Goal: Information Seeking & Learning: Check status

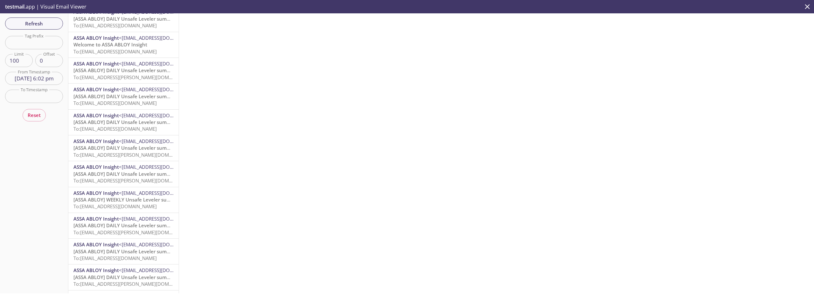
scroll to position [1198, 0]
click at [32, 113] on span "Reset" at bounding box center [34, 115] width 13 height 8
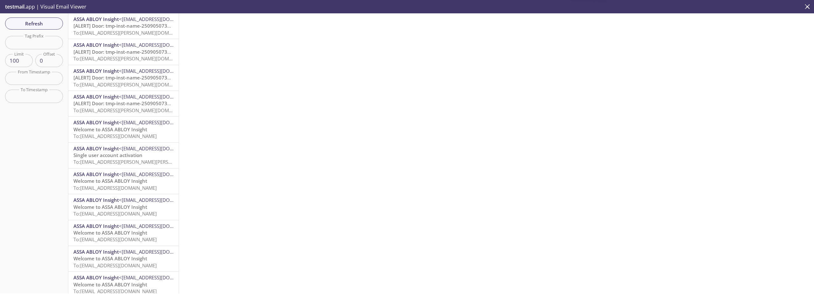
click at [52, 83] on input "text" at bounding box center [34, 78] width 58 height 13
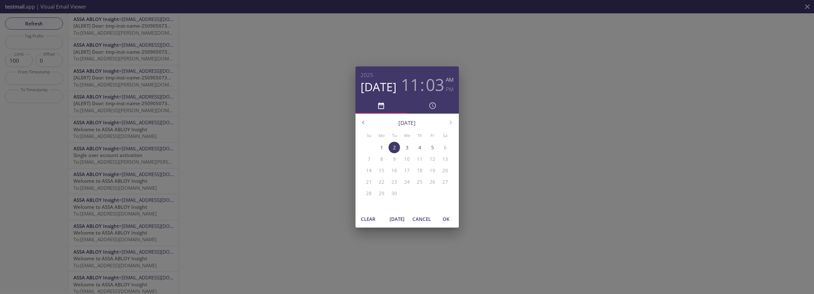
click at [395, 219] on span "[DATE]" at bounding box center [396, 219] width 15 height 8
drag, startPoint x: 446, startPoint y: 222, endPoint x: 495, endPoint y: 215, distance: 49.4
click at [446, 222] on span "OK" at bounding box center [445, 219] width 15 height 8
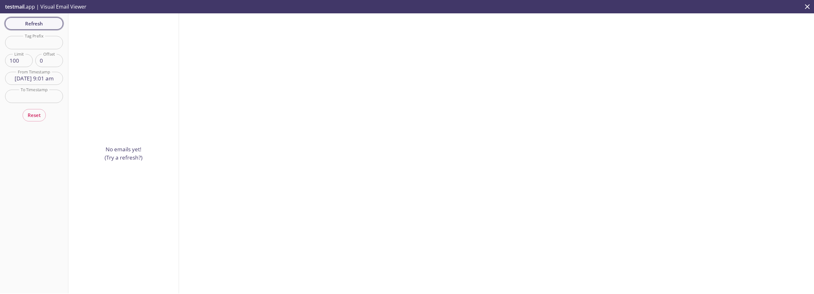
click at [50, 26] on span "Refresh" at bounding box center [34, 23] width 48 height 8
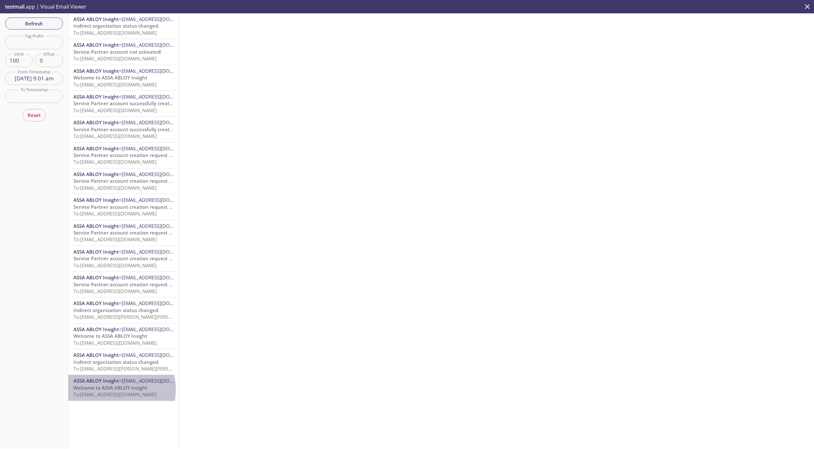
click at [111, 294] on span "Welcome to ASSA ABLOY Insight" at bounding box center [110, 388] width 74 height 6
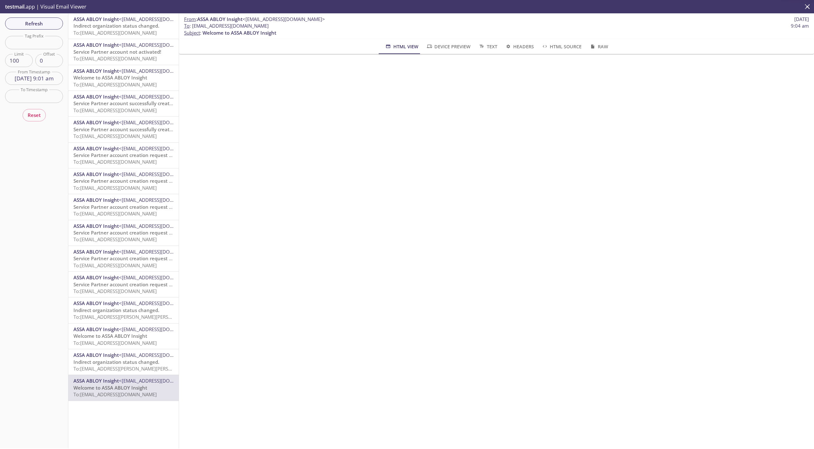
click at [120, 294] on span "Indirect organization status changed." at bounding box center [116, 362] width 86 height 6
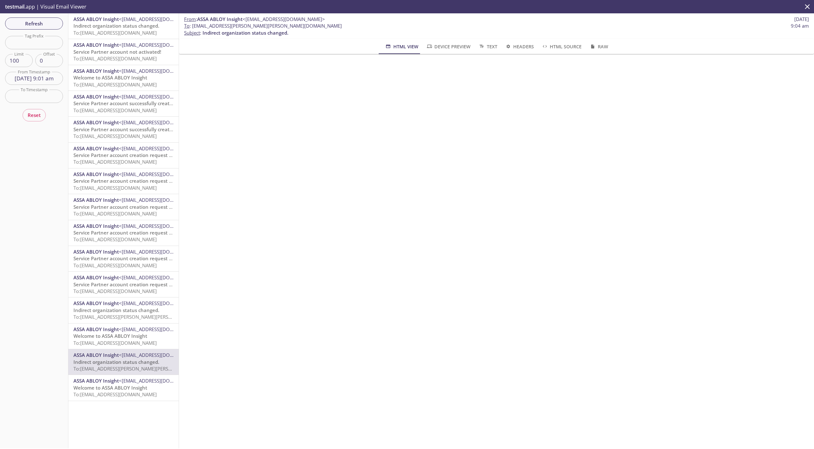
click at [130, 294] on span "To: [EMAIL_ADDRESS][DOMAIN_NAME]" at bounding box center [114, 343] width 83 height 6
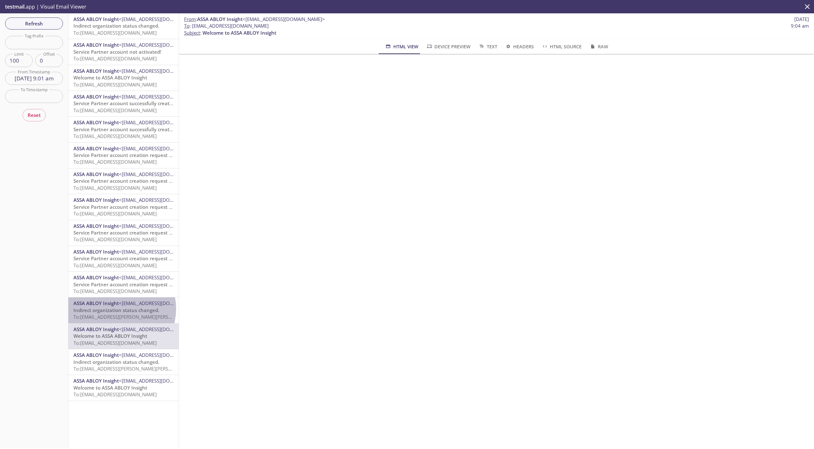
click at [120, 294] on span "Indirect organization status changed." at bounding box center [116, 310] width 86 height 6
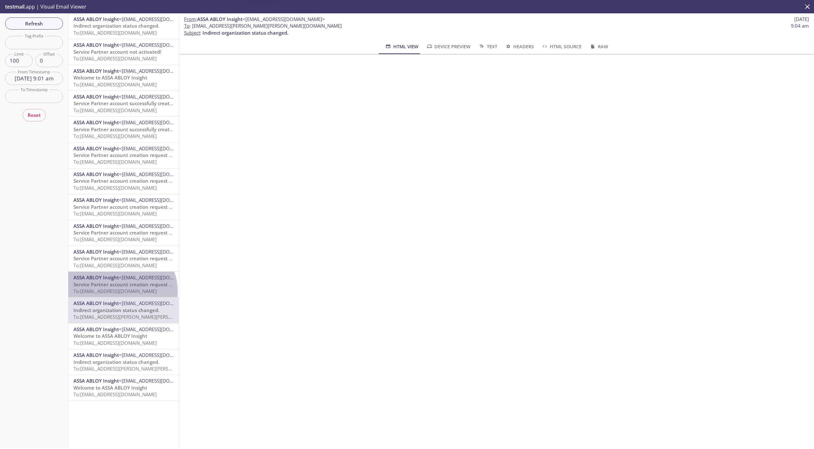
click at [121, 291] on span "To: [EMAIL_ADDRESS][DOMAIN_NAME]" at bounding box center [114, 291] width 83 height 6
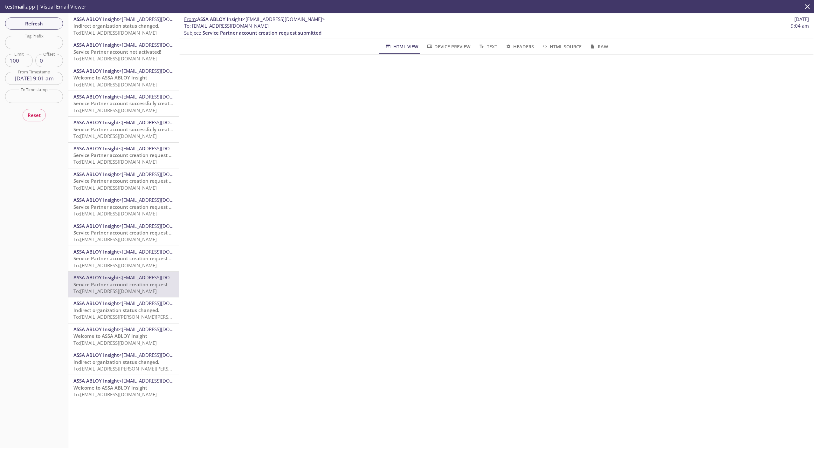
click at [117, 256] on span "Service Partner account creation request submitted" at bounding box center [132, 258] width 119 height 6
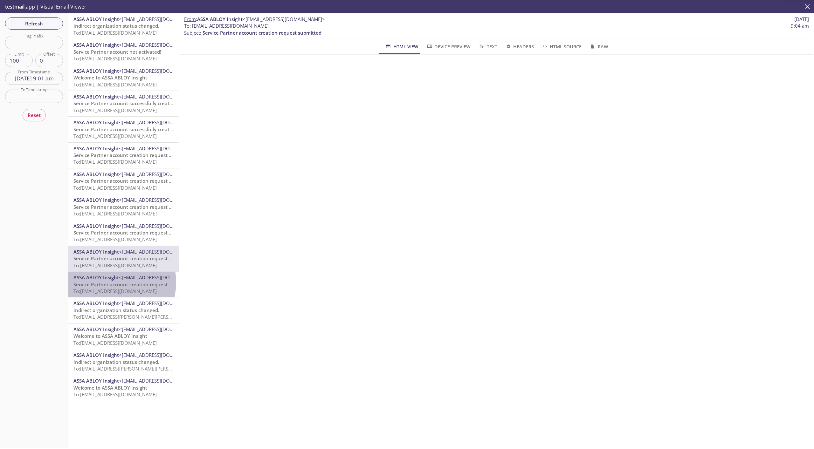
click at [112, 282] on span "Service Partner account creation request submitted" at bounding box center [132, 284] width 119 height 6
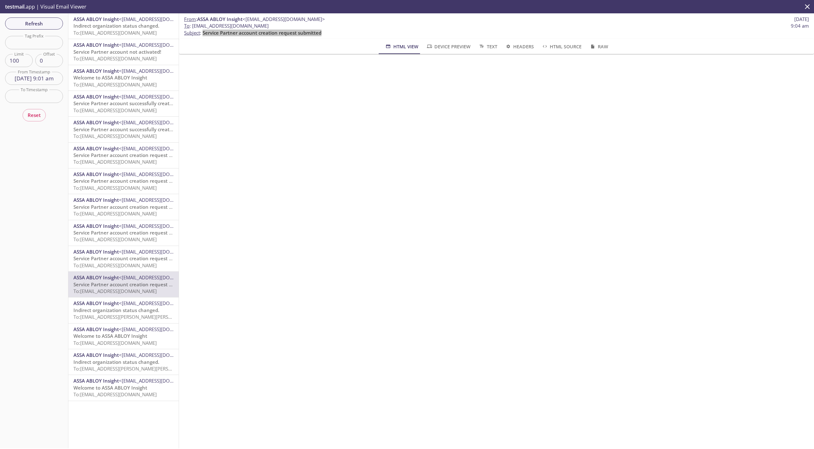
drag, startPoint x: 203, startPoint y: 33, endPoint x: 335, endPoint y: 35, distance: 132.2
click at [335, 35] on p "To : [EMAIL_ADDRESS][DOMAIN_NAME] 9:04 am Subject : Service Partner account cre…" at bounding box center [496, 30] width 625 height 14
copy span "Service Partner account creation request submitted"
click at [112, 261] on span "Service Partner account creation request submitted" at bounding box center [132, 258] width 119 height 6
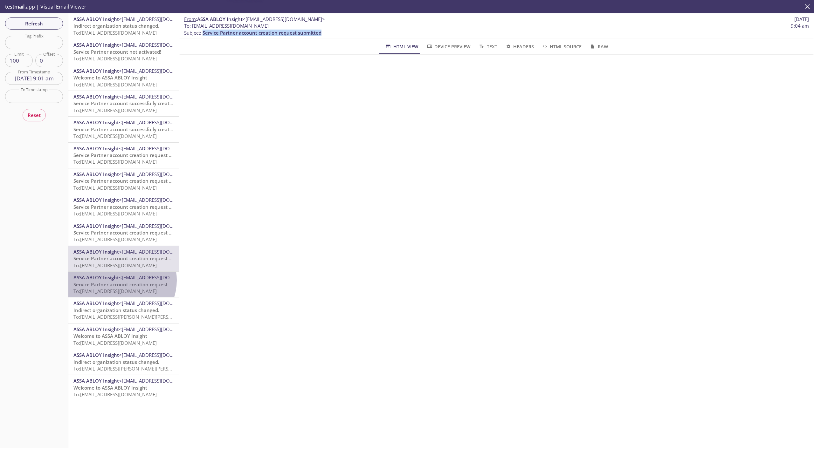
click at [120, 280] on span "<[EMAIL_ADDRESS][DOMAIN_NAME]>" at bounding box center [160, 277] width 82 height 6
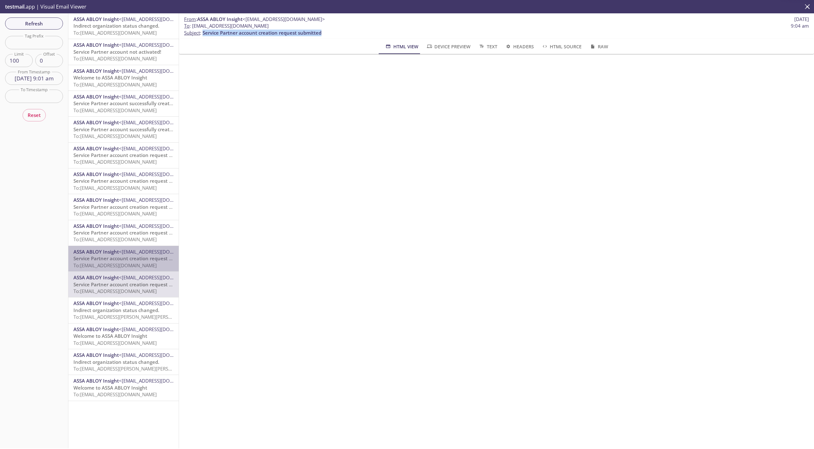
click at [127, 259] on span "Service Partner account creation request submitted" at bounding box center [132, 258] width 119 height 6
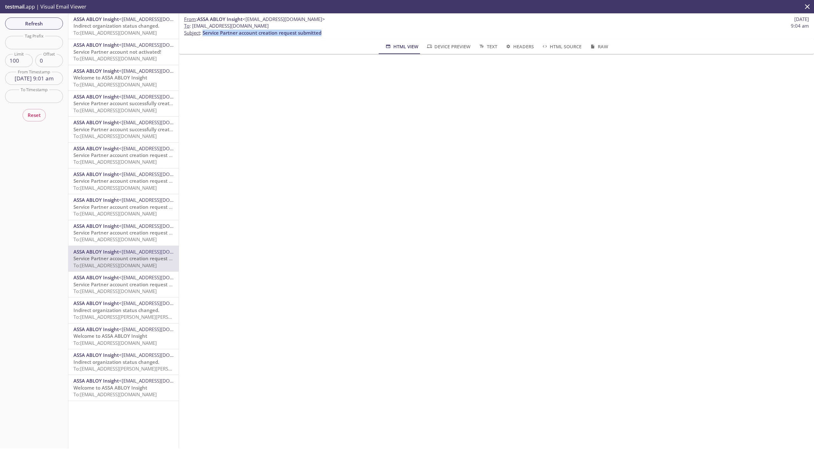
click at [123, 280] on span "<[EMAIL_ADDRESS][DOMAIN_NAME]>" at bounding box center [160, 277] width 82 height 6
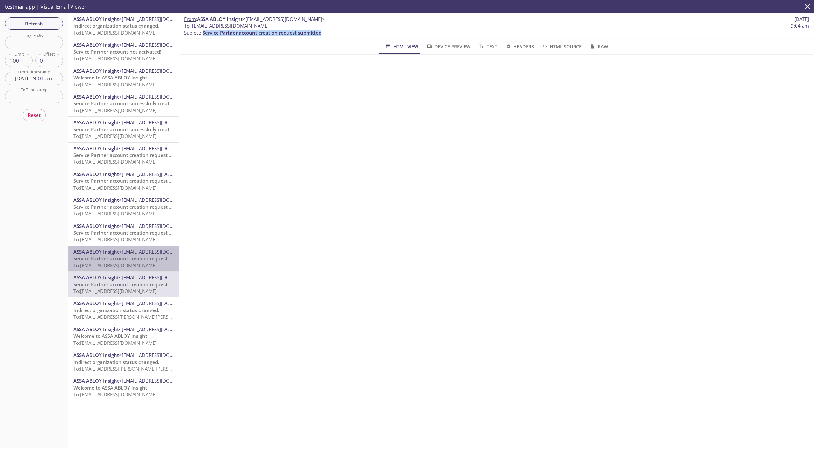
click at [127, 264] on span "To: [EMAIL_ADDRESS][DOMAIN_NAME]" at bounding box center [114, 265] width 83 height 6
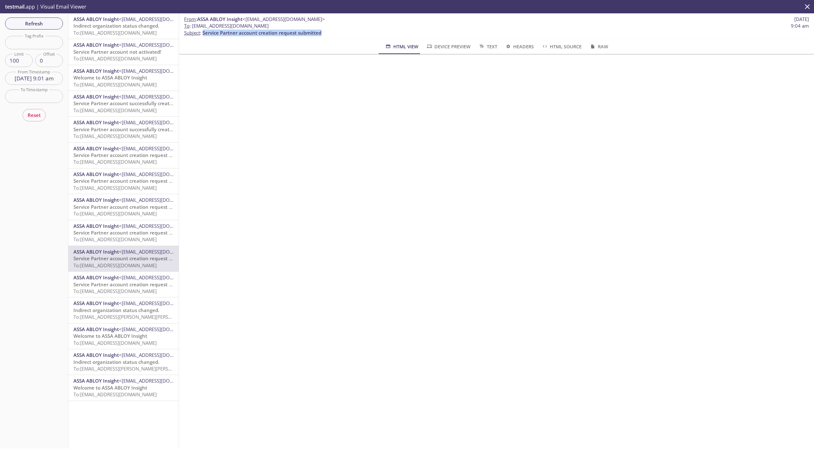
click at [115, 282] on span "Service Partner account creation request submitted" at bounding box center [132, 284] width 119 height 6
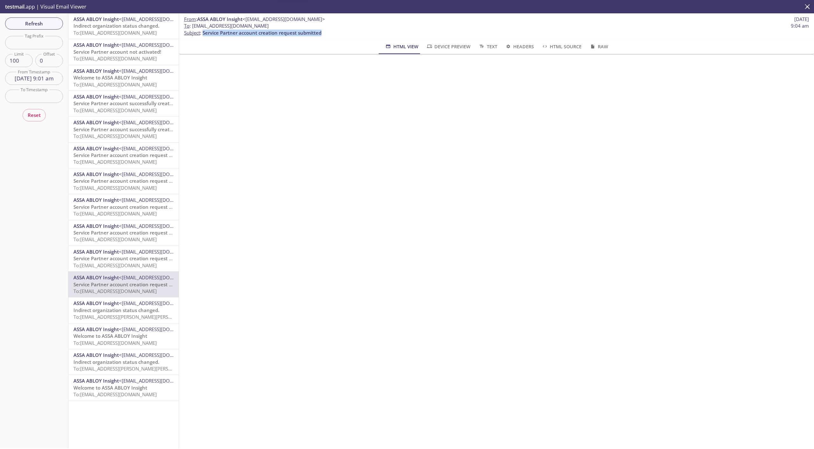
click at [118, 264] on span "To: [EMAIL_ADDRESS][DOMAIN_NAME]" at bounding box center [114, 265] width 83 height 6
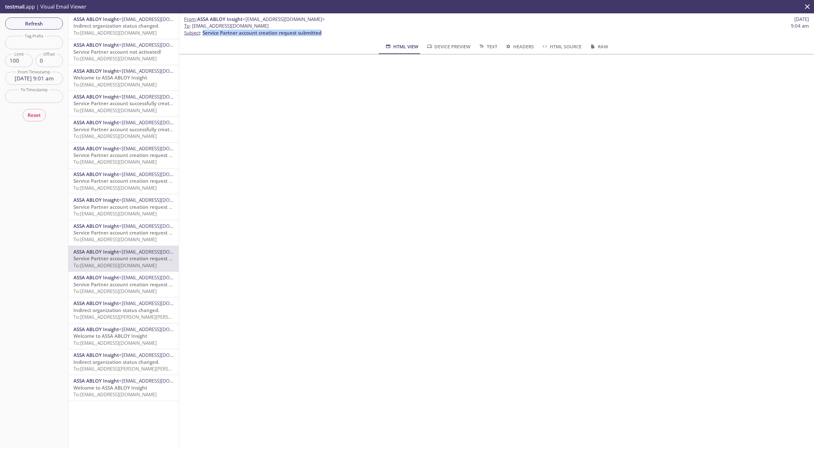
click at [97, 233] on span "Service Partner account creation request pending approval" at bounding box center [140, 233] width 135 height 6
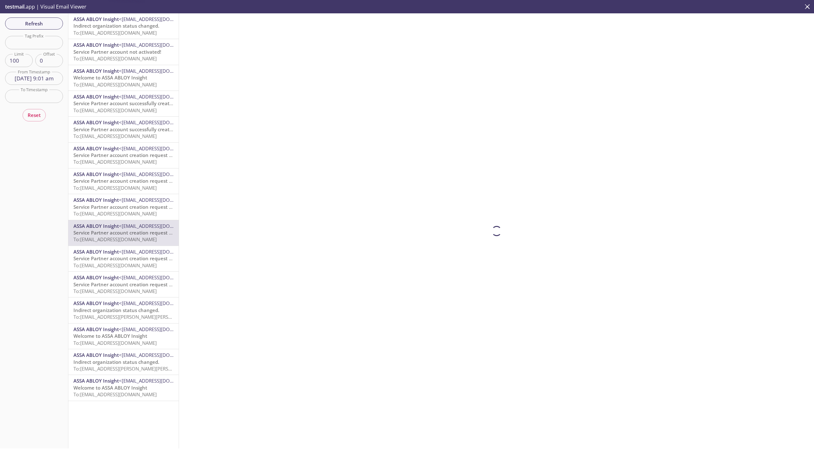
click at [107, 206] on span "Service Partner account creation request pending approval" at bounding box center [140, 207] width 135 height 6
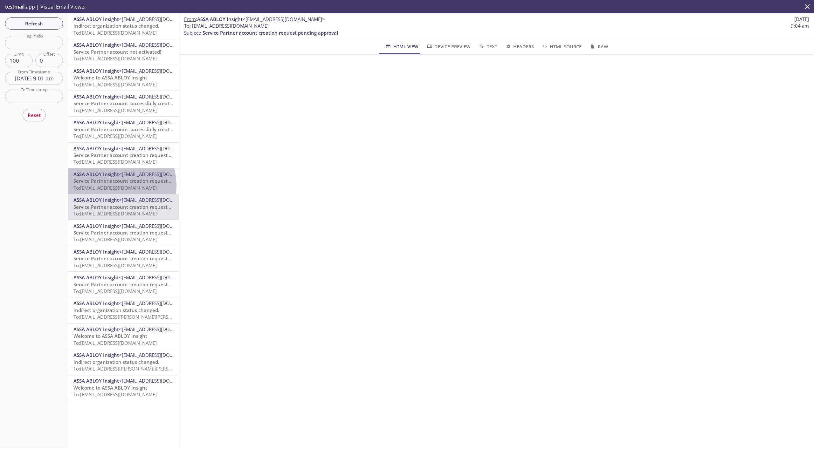
click at [106, 186] on span "To: [EMAIL_ADDRESS][DOMAIN_NAME]" at bounding box center [114, 188] width 83 height 6
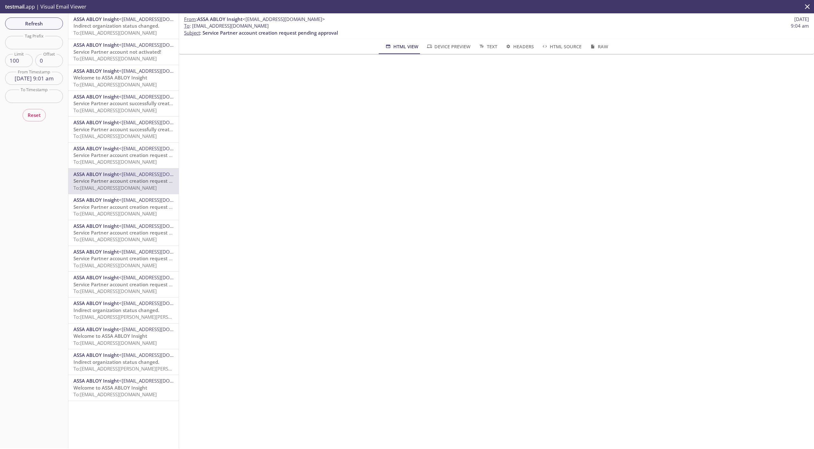
click at [114, 149] on span "ASSA ABLOY Insight" at bounding box center [95, 148] width 45 height 6
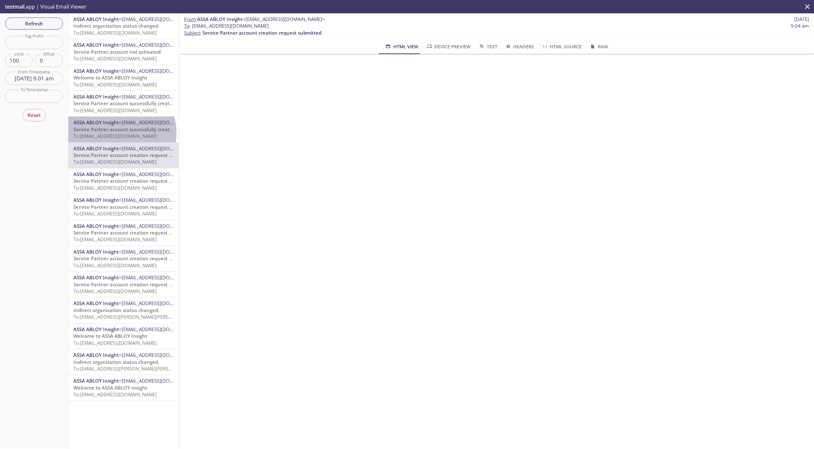
click at [117, 133] on span "Service Partner account successfully created!" at bounding box center [124, 129] width 103 height 6
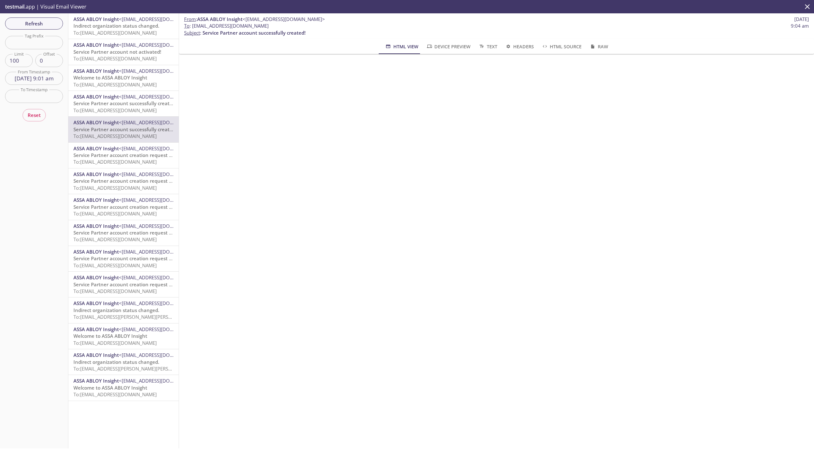
click at [112, 99] on span "ASSA ABLOY Insight" at bounding box center [95, 96] width 45 height 6
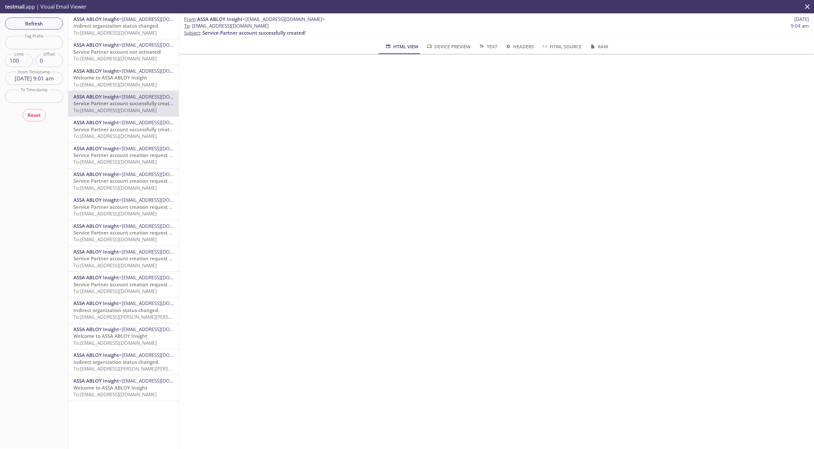
click at [109, 117] on hr "emails" at bounding box center [123, 116] width 110 height 0
click at [111, 129] on span "Service Partner account successfully created!" at bounding box center [124, 129] width 103 height 6
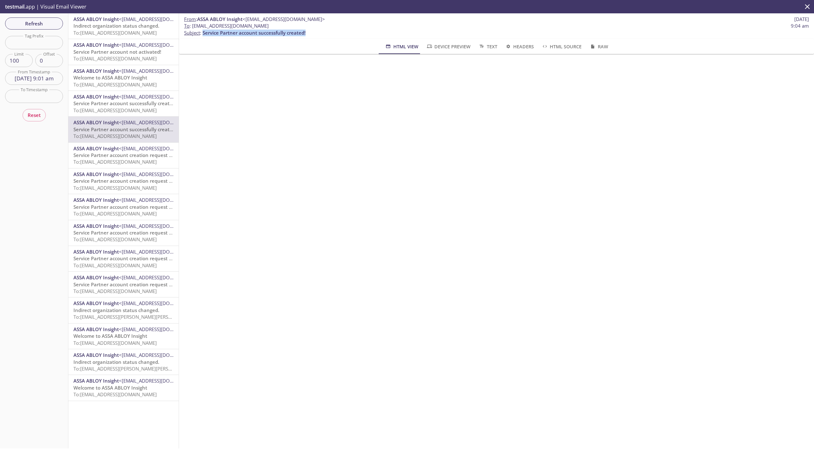
drag, startPoint x: 309, startPoint y: 34, endPoint x: 203, endPoint y: 33, distance: 105.9
click at [203, 33] on p "To : [EMAIL_ADDRESS][DOMAIN_NAME] 9:04 am Subject : Service Partner account suc…" at bounding box center [496, 30] width 625 height 14
copy span "Service Partner account successfully created!"
click at [114, 214] on span "To: [EMAIL_ADDRESS][DOMAIN_NAME]" at bounding box center [114, 213] width 83 height 6
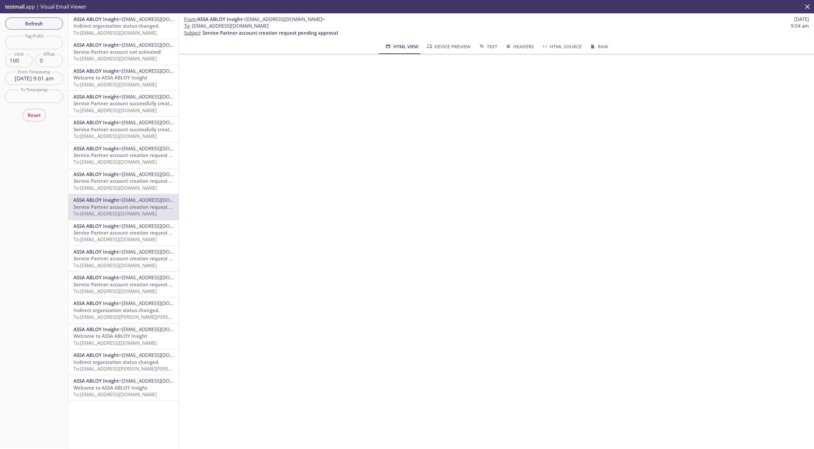
click at [114, 229] on span "ASSA ABLOY Insight" at bounding box center [95, 226] width 45 height 6
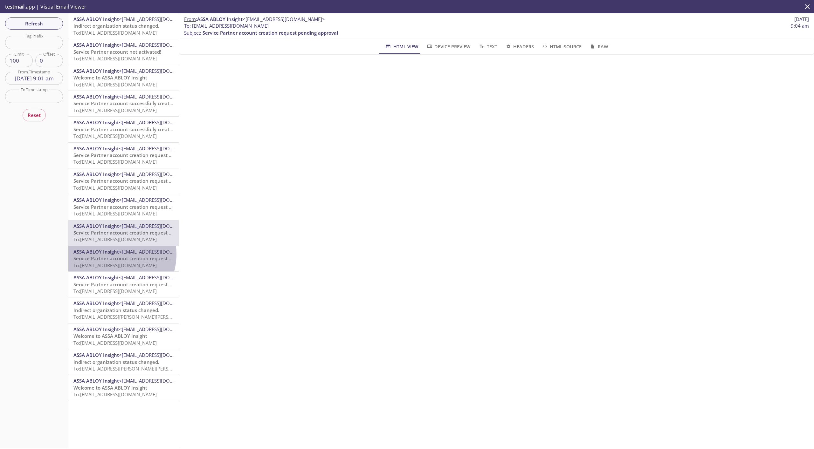
click at [110, 254] on span "ASSA ABLOY Insight" at bounding box center [95, 252] width 45 height 6
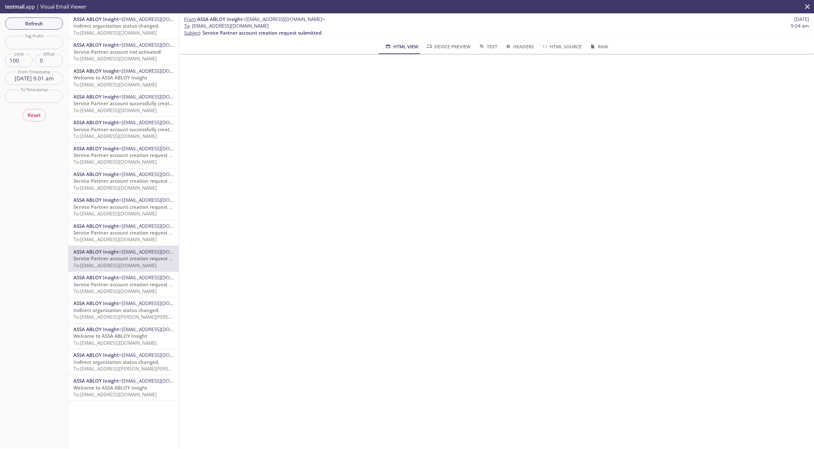
click at [113, 154] on span "Service Partner account creation request submitted" at bounding box center [132, 155] width 119 height 6
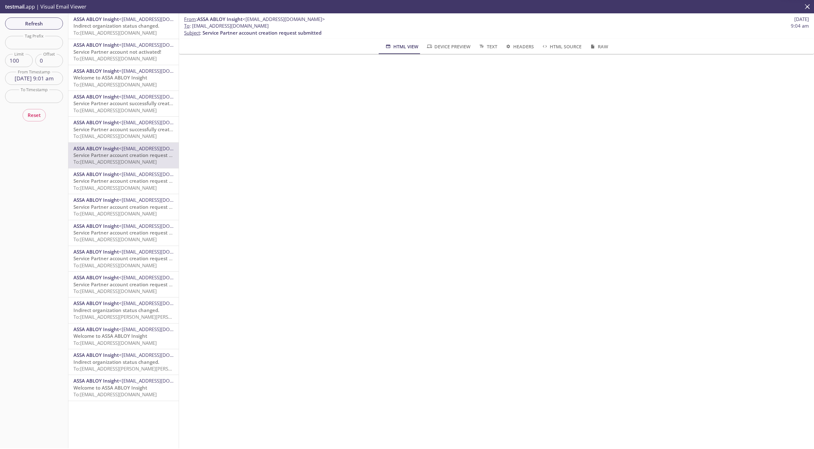
click at [116, 137] on span "To: [EMAIL_ADDRESS][DOMAIN_NAME]" at bounding box center [114, 136] width 83 height 6
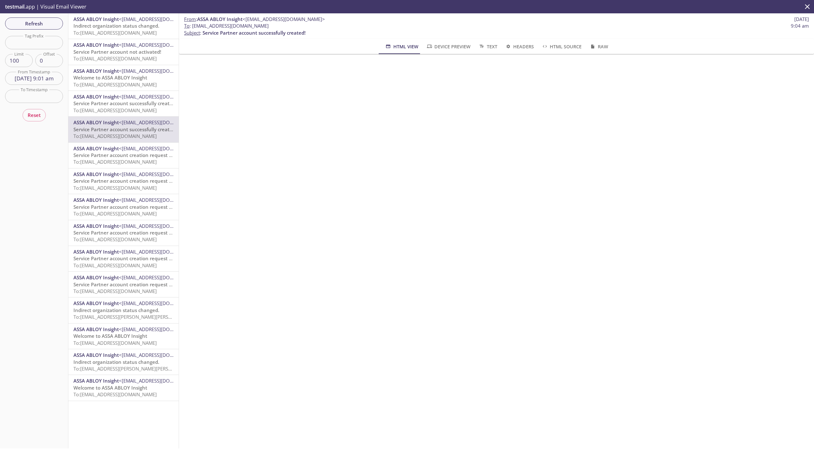
click at [114, 110] on span "To: [EMAIL_ADDRESS][DOMAIN_NAME]" at bounding box center [114, 110] width 83 height 6
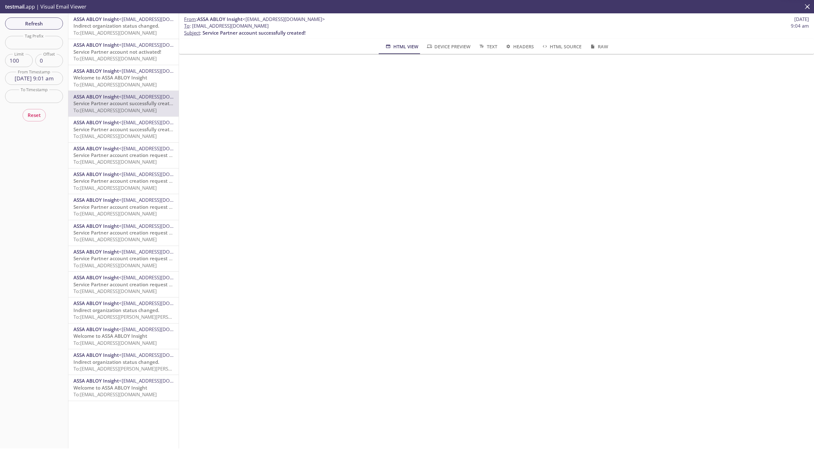
click at [114, 121] on span "ASSA ABLOY Insight" at bounding box center [95, 122] width 45 height 6
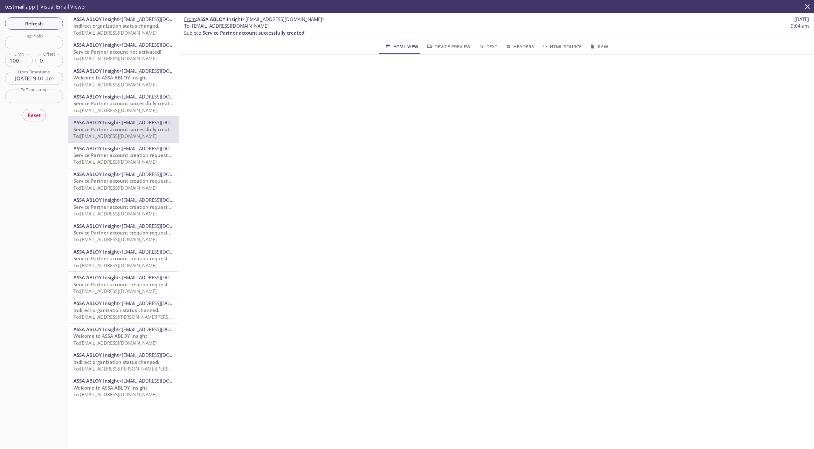
click at [115, 107] on span "To: [EMAIL_ADDRESS][DOMAIN_NAME]" at bounding box center [114, 110] width 83 height 6
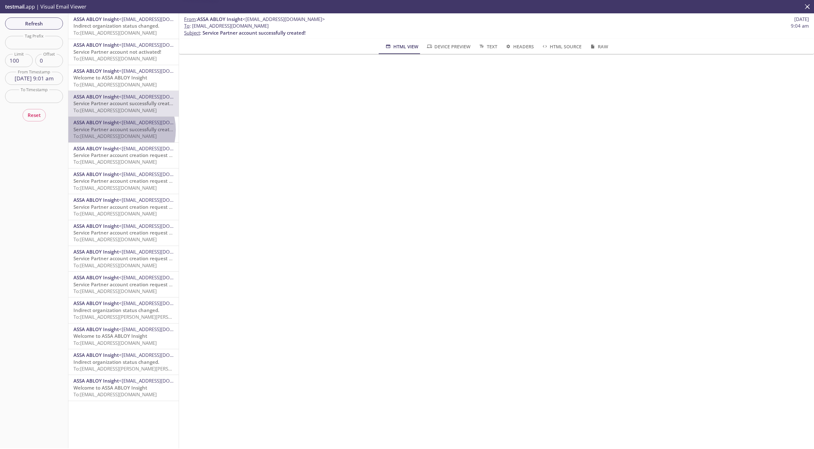
drag, startPoint x: 117, startPoint y: 130, endPoint x: 118, endPoint y: 117, distance: 13.0
click at [117, 130] on span "Service Partner account successfully created!" at bounding box center [124, 129] width 103 height 6
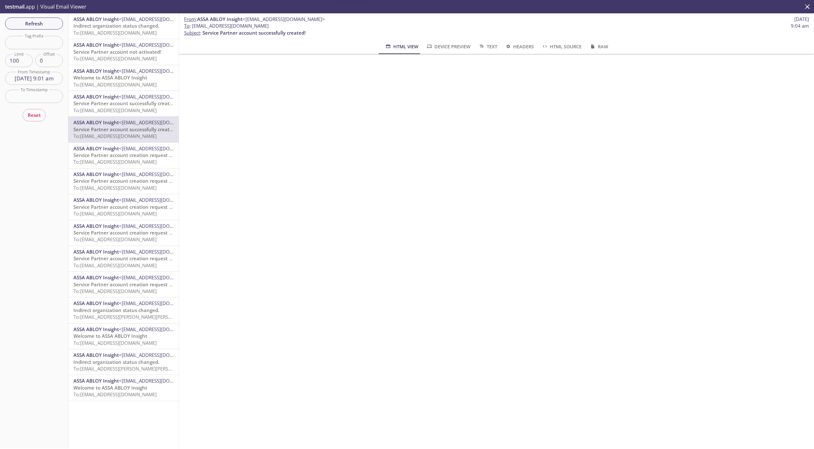
click at [120, 110] on span "To: [EMAIL_ADDRESS][DOMAIN_NAME]" at bounding box center [114, 110] width 83 height 6
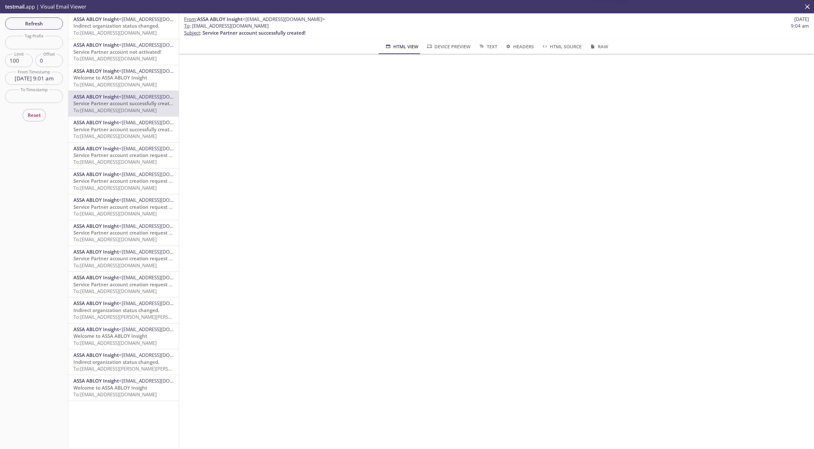
click at [120, 136] on span "To: [EMAIL_ADDRESS][DOMAIN_NAME]" at bounding box center [114, 136] width 83 height 6
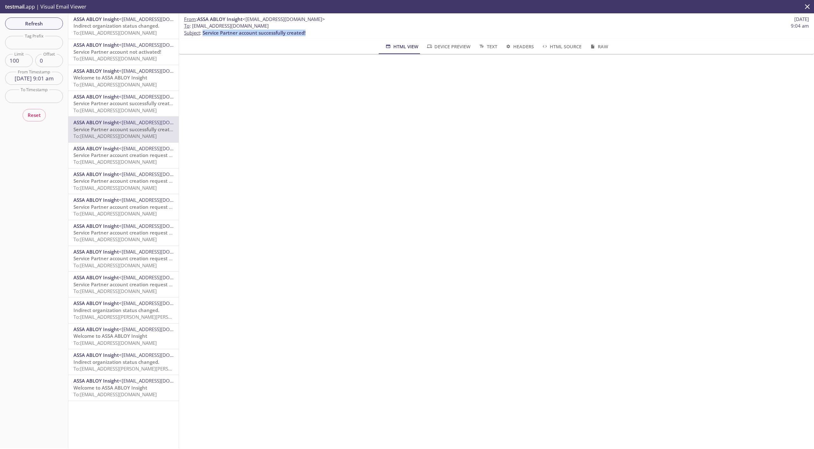
drag, startPoint x: 204, startPoint y: 33, endPoint x: 326, endPoint y: 31, distance: 121.8
click at [326, 31] on p "To : [EMAIL_ADDRESS][DOMAIN_NAME] 9:04 am Subject : Service Partner account suc…" at bounding box center [496, 30] width 625 height 14
copy span "Service Partner account successfully created!"
click at [39, 76] on input "[DATE] 9:01 am" at bounding box center [34, 78] width 58 height 13
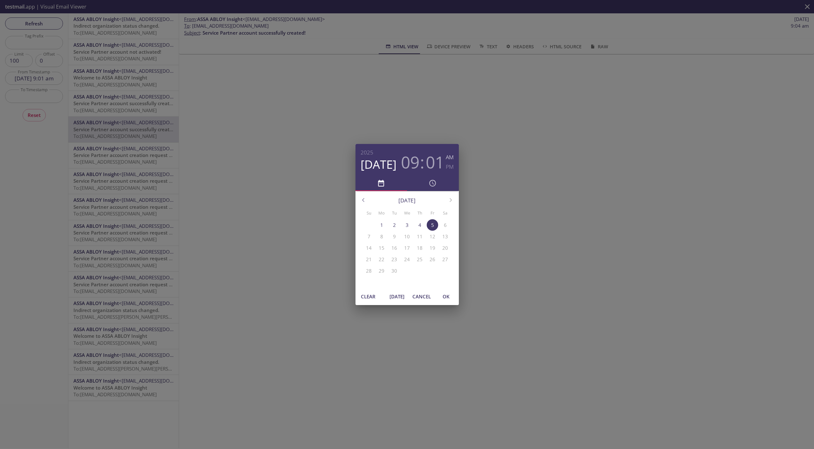
click at [399, 293] on span "[DATE]" at bounding box center [396, 296] width 15 height 8
click at [449, 294] on span "OK" at bounding box center [445, 296] width 15 height 8
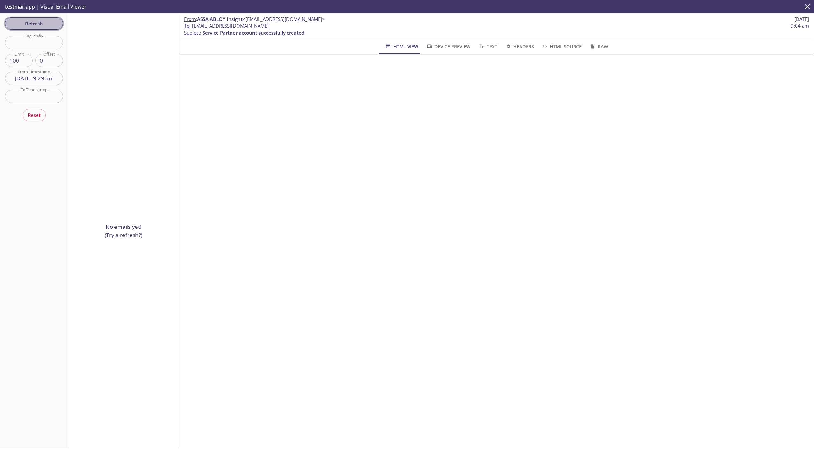
click at [29, 24] on span "Refresh" at bounding box center [34, 23] width 48 height 8
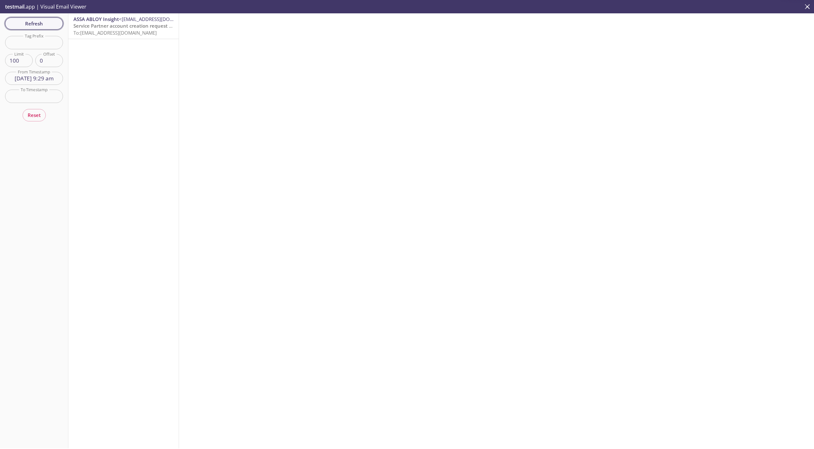
click at [29, 24] on span "Refresh" at bounding box center [34, 23] width 48 height 8
click at [51, 28] on button "Refresh" at bounding box center [34, 23] width 58 height 12
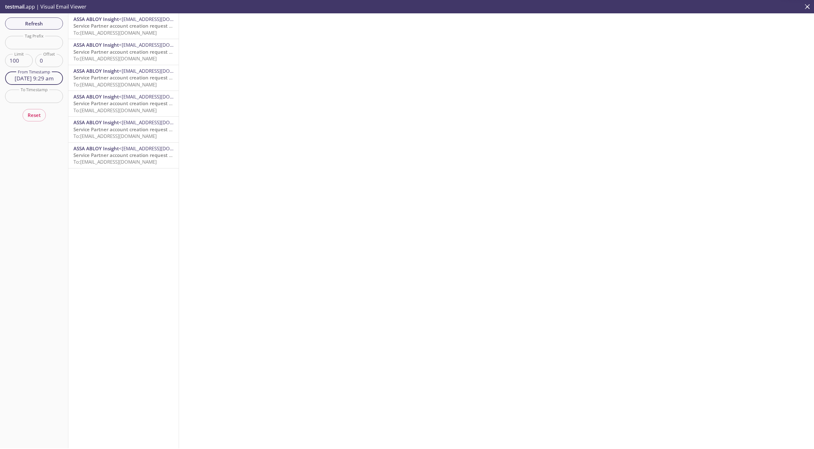
click at [52, 76] on input "[DATE] 9:29 am" at bounding box center [34, 78] width 58 height 13
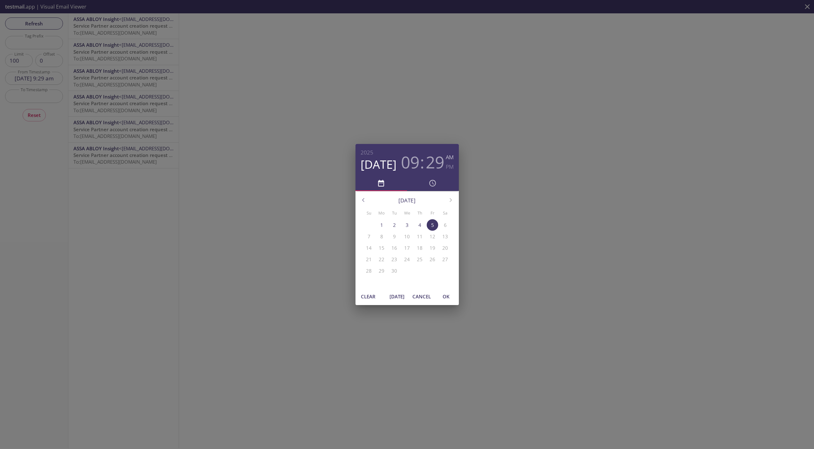
click at [400, 294] on span "[DATE]" at bounding box center [396, 296] width 15 height 8
click at [450, 294] on span "OK" at bounding box center [445, 296] width 15 height 8
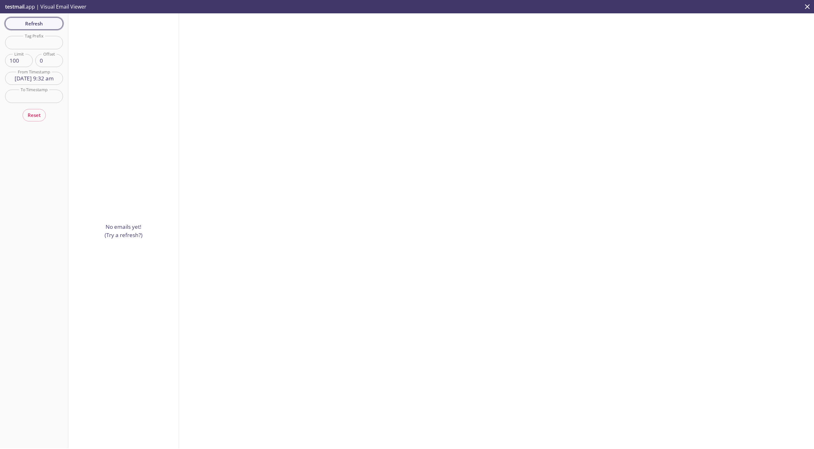
click at [31, 23] on span "Refresh" at bounding box center [34, 23] width 48 height 8
click at [31, 26] on span "Refresh" at bounding box center [34, 23] width 48 height 8
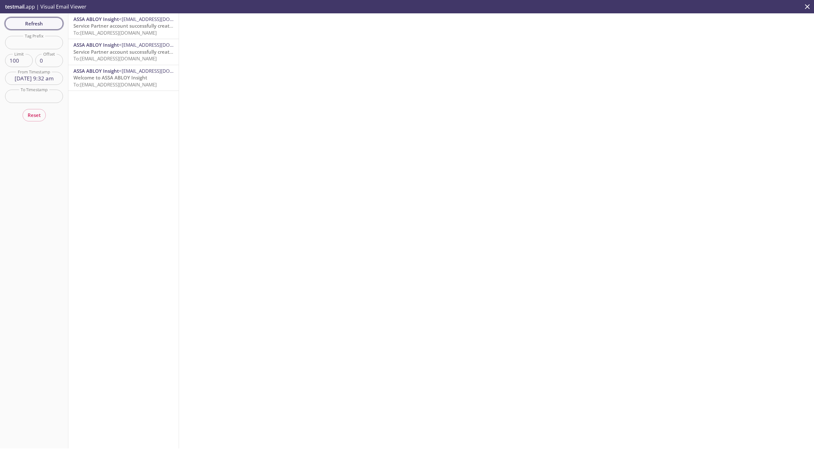
click at [31, 24] on span "Refresh" at bounding box center [34, 23] width 48 height 8
click at [100, 26] on span "Service Partner account successfully created!" at bounding box center [124, 26] width 103 height 6
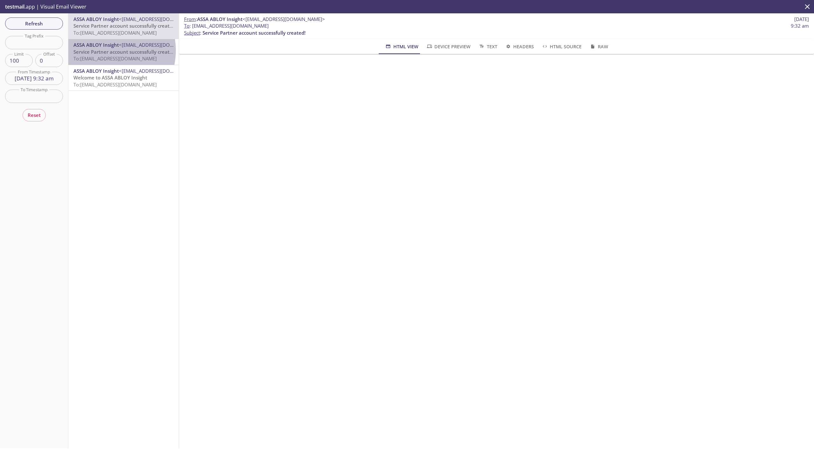
click at [103, 51] on span "Service Partner account successfully created!" at bounding box center [124, 52] width 103 height 6
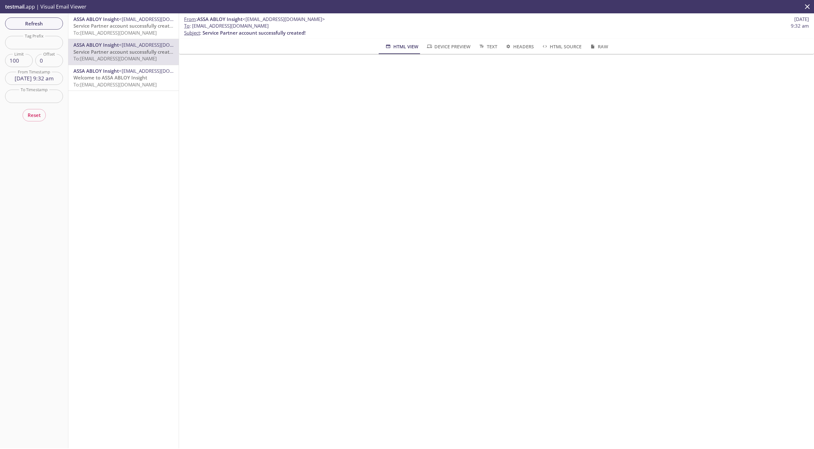
click at [115, 70] on span "ASSA ABLOY Insight" at bounding box center [95, 71] width 45 height 6
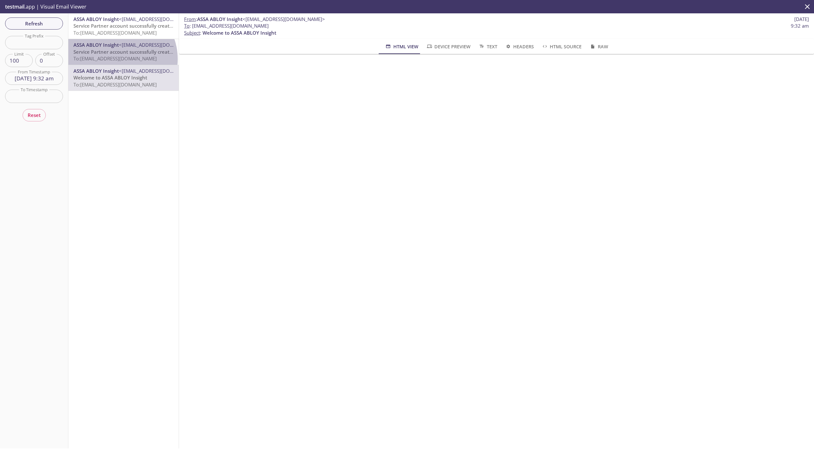
click at [116, 59] on span "To: [EMAIL_ADDRESS][DOMAIN_NAME]" at bounding box center [114, 58] width 83 height 6
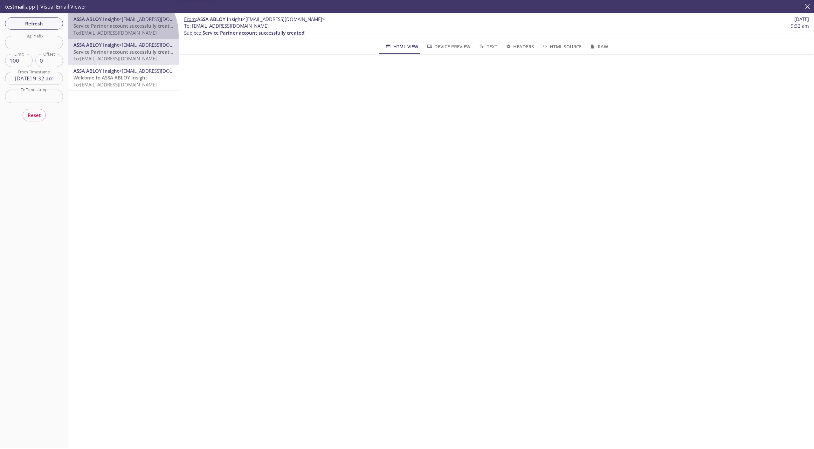
click at [120, 35] on span "To: [EMAIL_ADDRESS][DOMAIN_NAME]" at bounding box center [114, 33] width 83 height 6
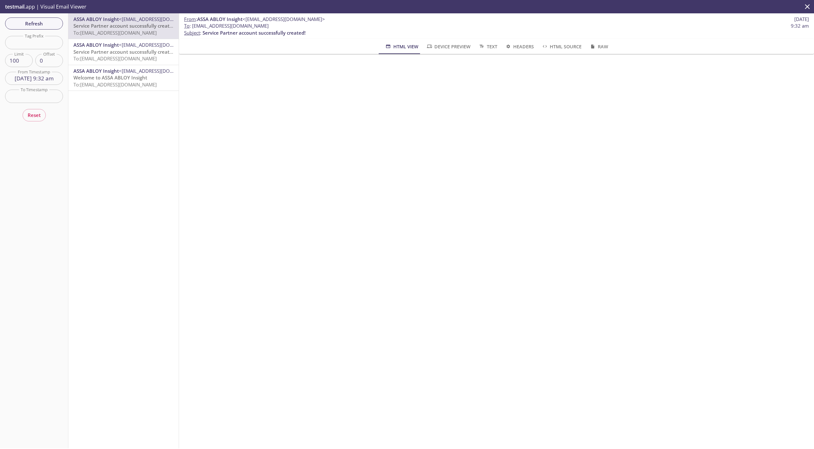
click at [29, 77] on input "[DATE] 9:32 am" at bounding box center [34, 78] width 58 height 13
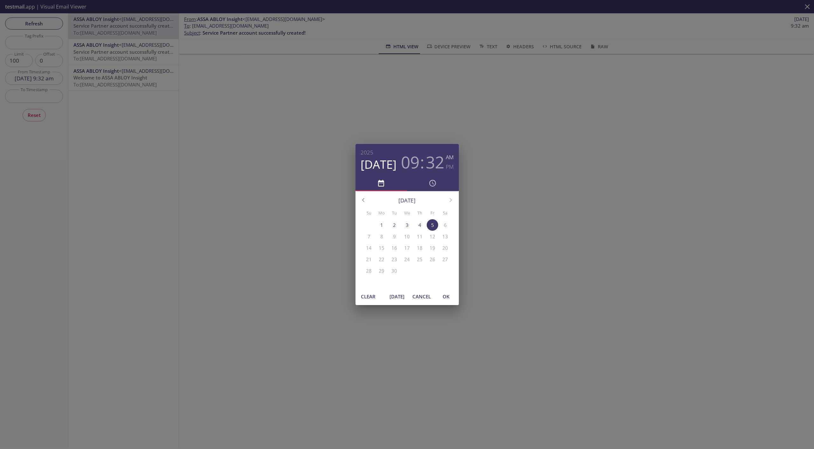
click at [398, 294] on span "[DATE]" at bounding box center [396, 296] width 15 height 8
click at [450, 294] on span "OK" at bounding box center [445, 296] width 15 height 8
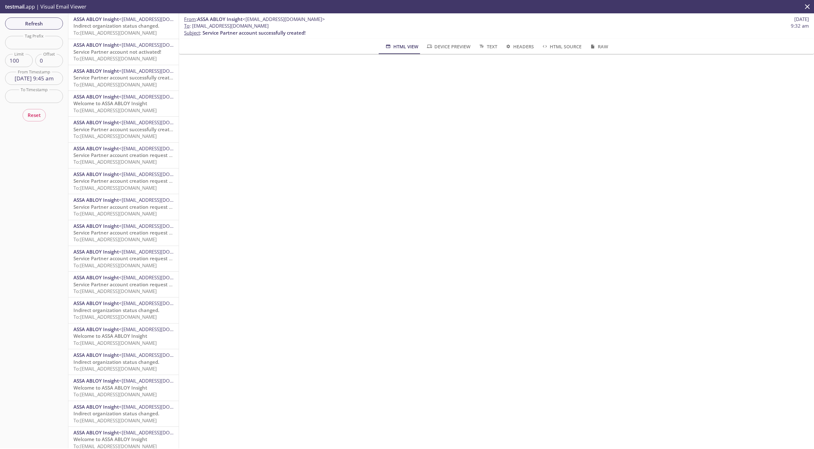
click at [30, 76] on input "[DATE] 9:45 am" at bounding box center [34, 78] width 58 height 13
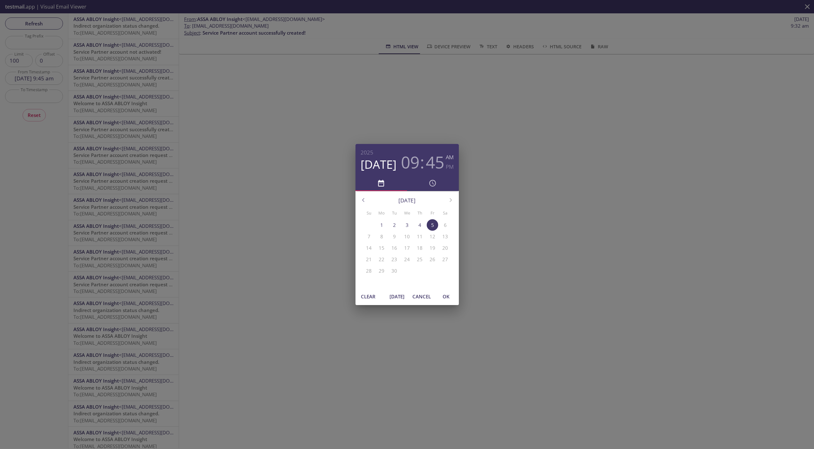
click at [394, 294] on span "[DATE]" at bounding box center [396, 296] width 15 height 8
click at [446, 294] on span "OK" at bounding box center [445, 296] width 15 height 8
type input "[DATE] 10:12 am"
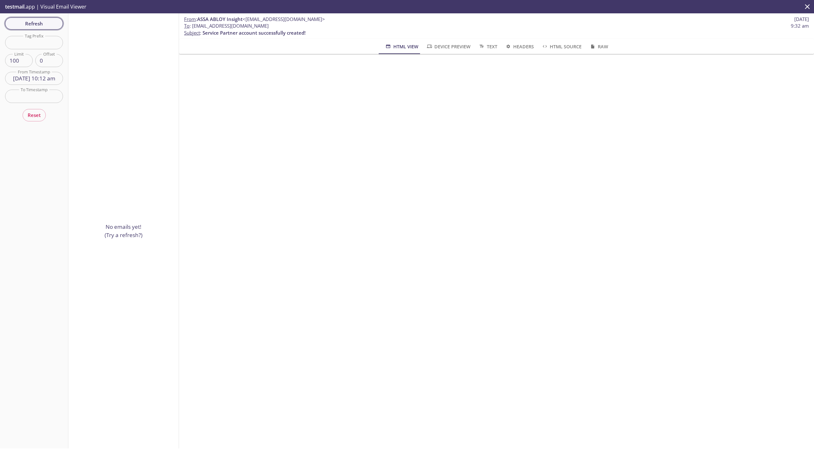
click at [38, 24] on span "Refresh" at bounding box center [34, 23] width 48 height 8
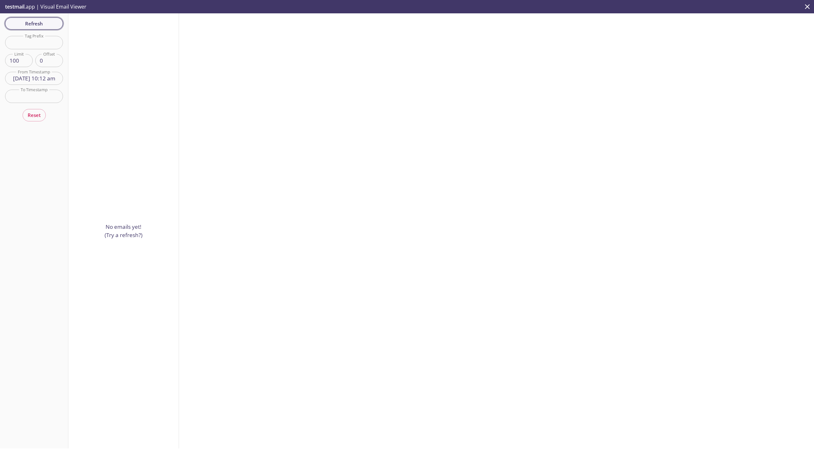
click at [45, 24] on span "Refresh" at bounding box center [34, 23] width 48 height 8
